Goal: Navigation & Orientation: Find specific page/section

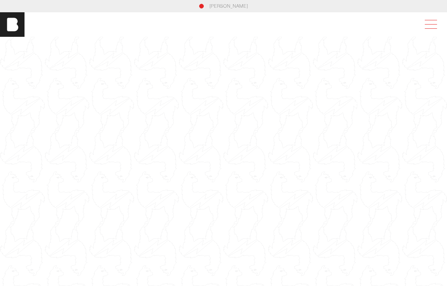
click at [427, 21] on span at bounding box center [429, 25] width 18 height 14
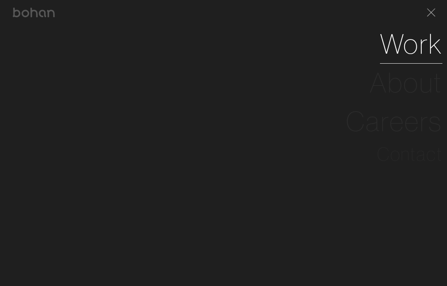
click at [390, 51] on link "Work" at bounding box center [411, 43] width 62 height 39
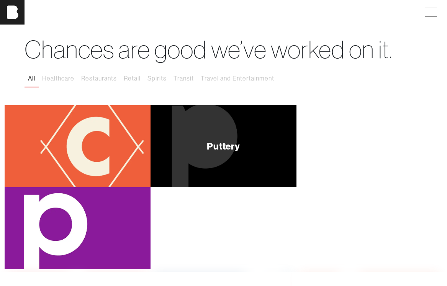
scroll to position [18, 0]
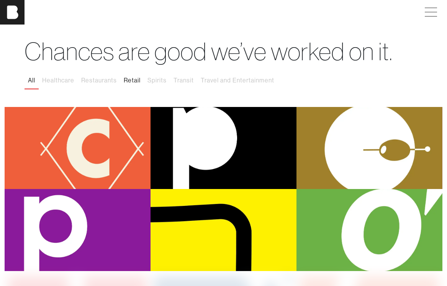
click at [131, 79] on button "Retail" at bounding box center [132, 80] width 24 height 16
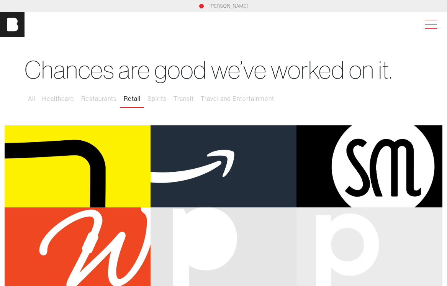
click at [421, 26] on span at bounding box center [429, 25] width 18 height 14
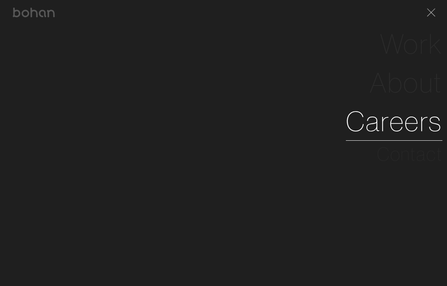
click at [394, 124] on link "Careers" at bounding box center [394, 121] width 96 height 39
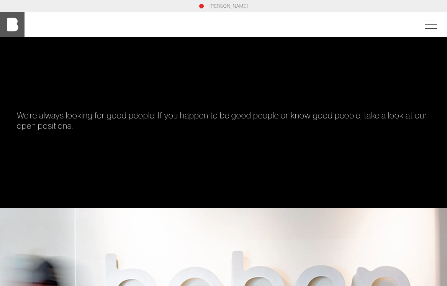
click at [11, 22] on img at bounding box center [12, 24] width 24 height 24
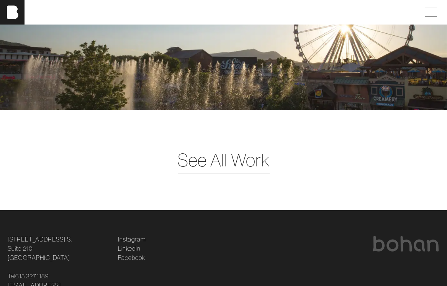
scroll to position [1831, 0]
